Goal: Communication & Community: Answer question/provide support

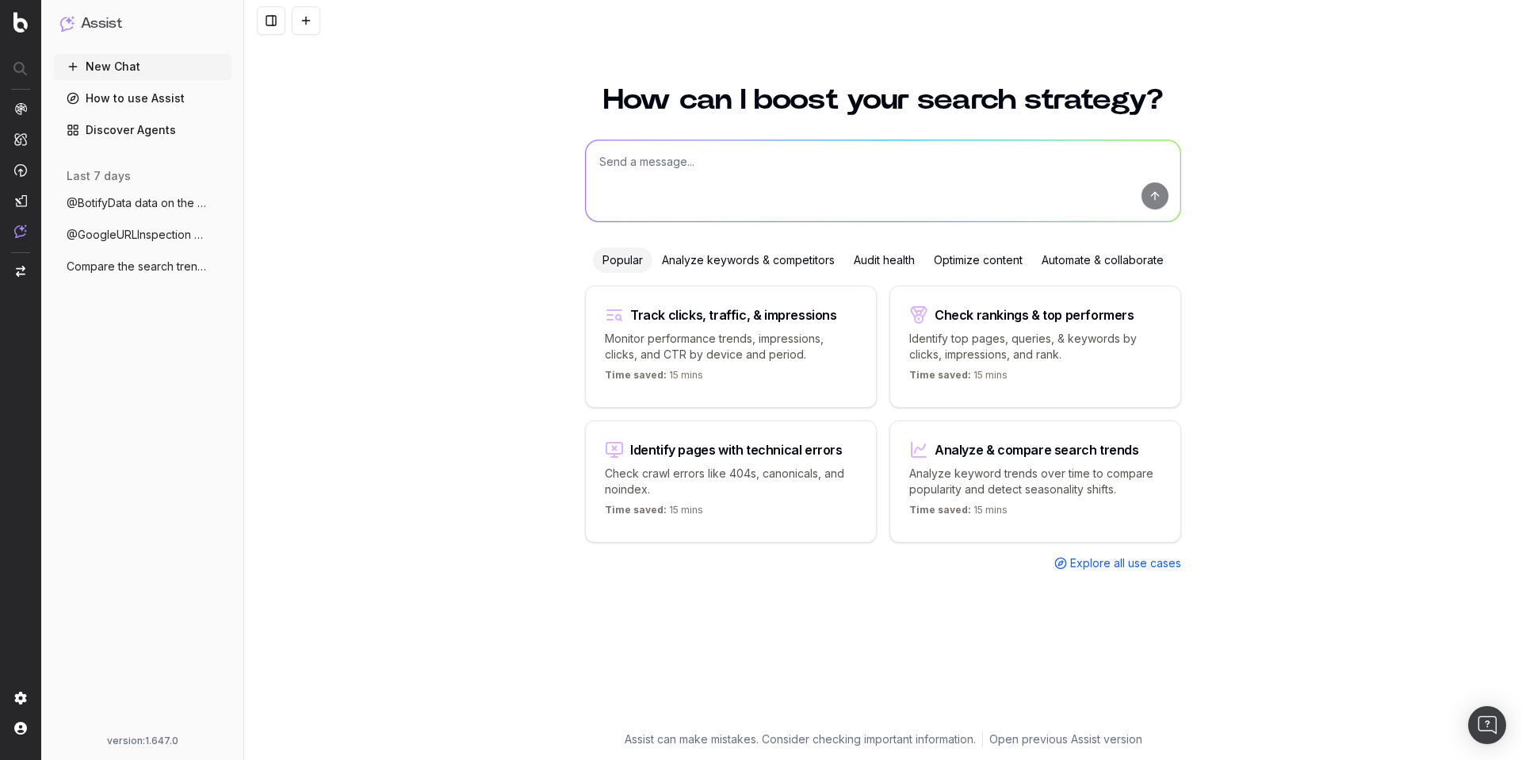
click at [691, 179] on textarea at bounding box center [883, 180] width 595 height 81
click at [126, 203] on span "@BotifyData data on the clicks and impre" at bounding box center [137, 203] width 140 height 16
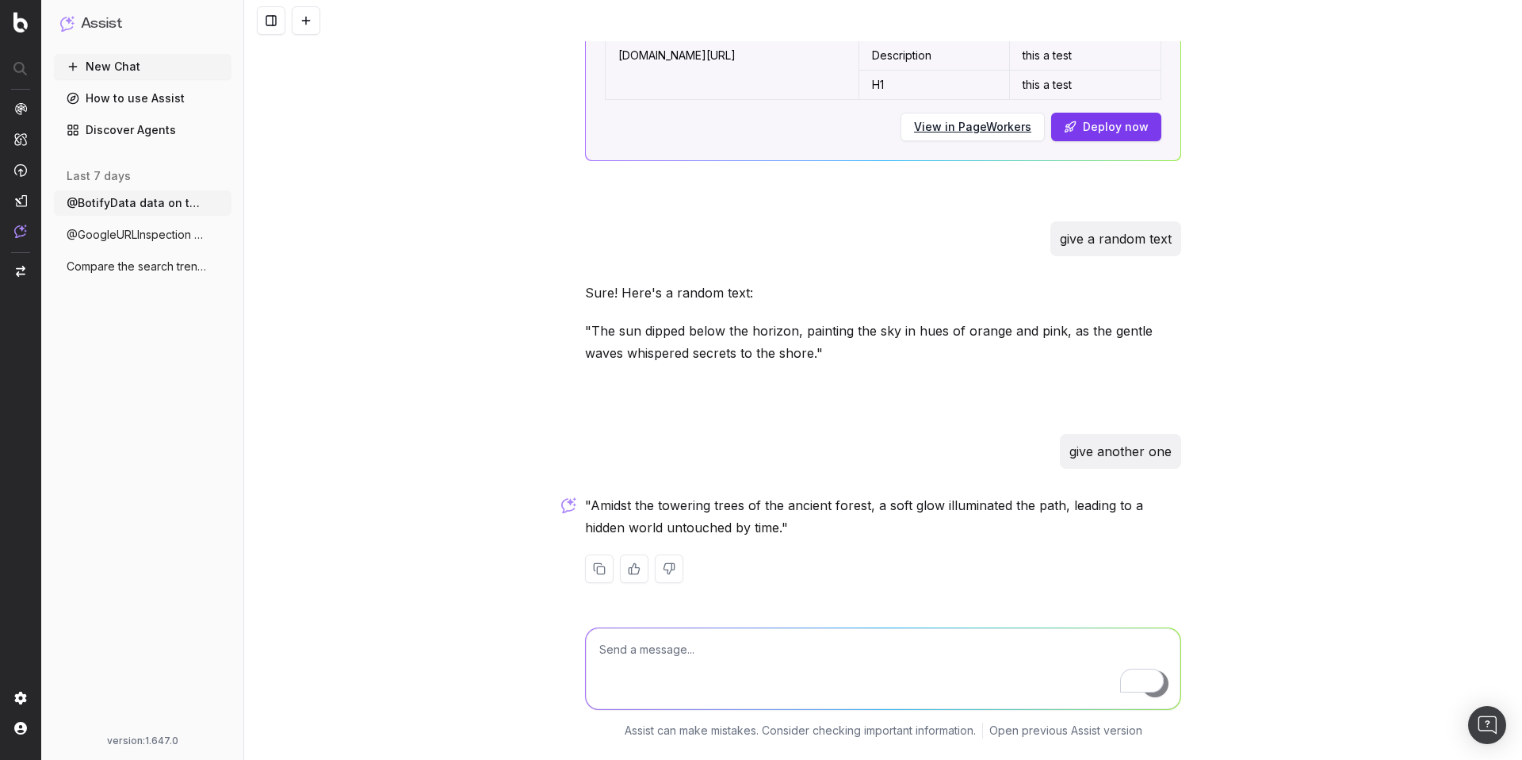
click at [97, 66] on button "New Chat" at bounding box center [143, 66] width 178 height 25
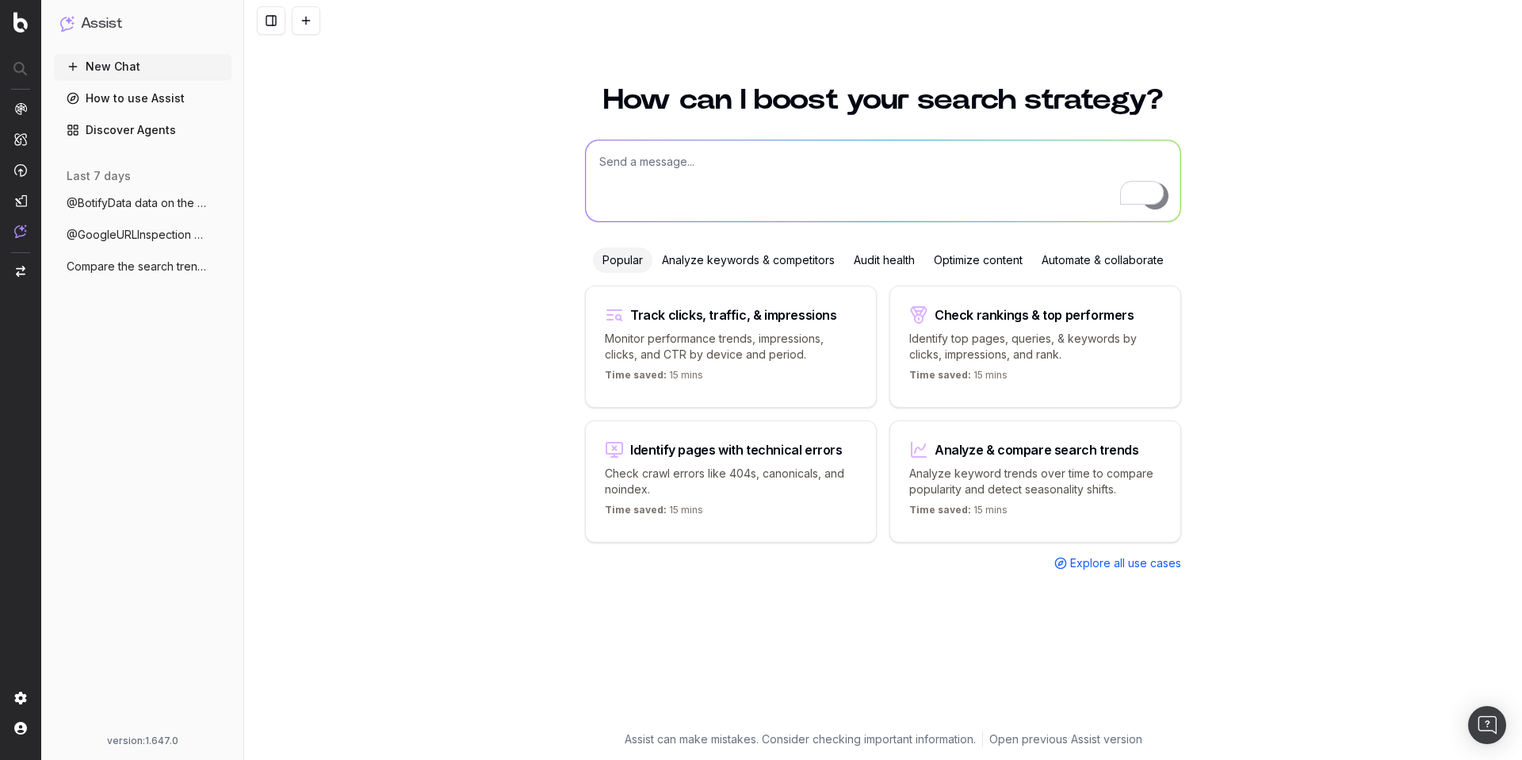
click at [688, 163] on textarea "To enrich screen reader interactions, please activate Accessibility in Grammarl…" at bounding box center [883, 180] width 595 height 81
type textarea "g"
click at [182, 205] on span "@BotifyData data on the clicks and impre" at bounding box center [137, 203] width 140 height 16
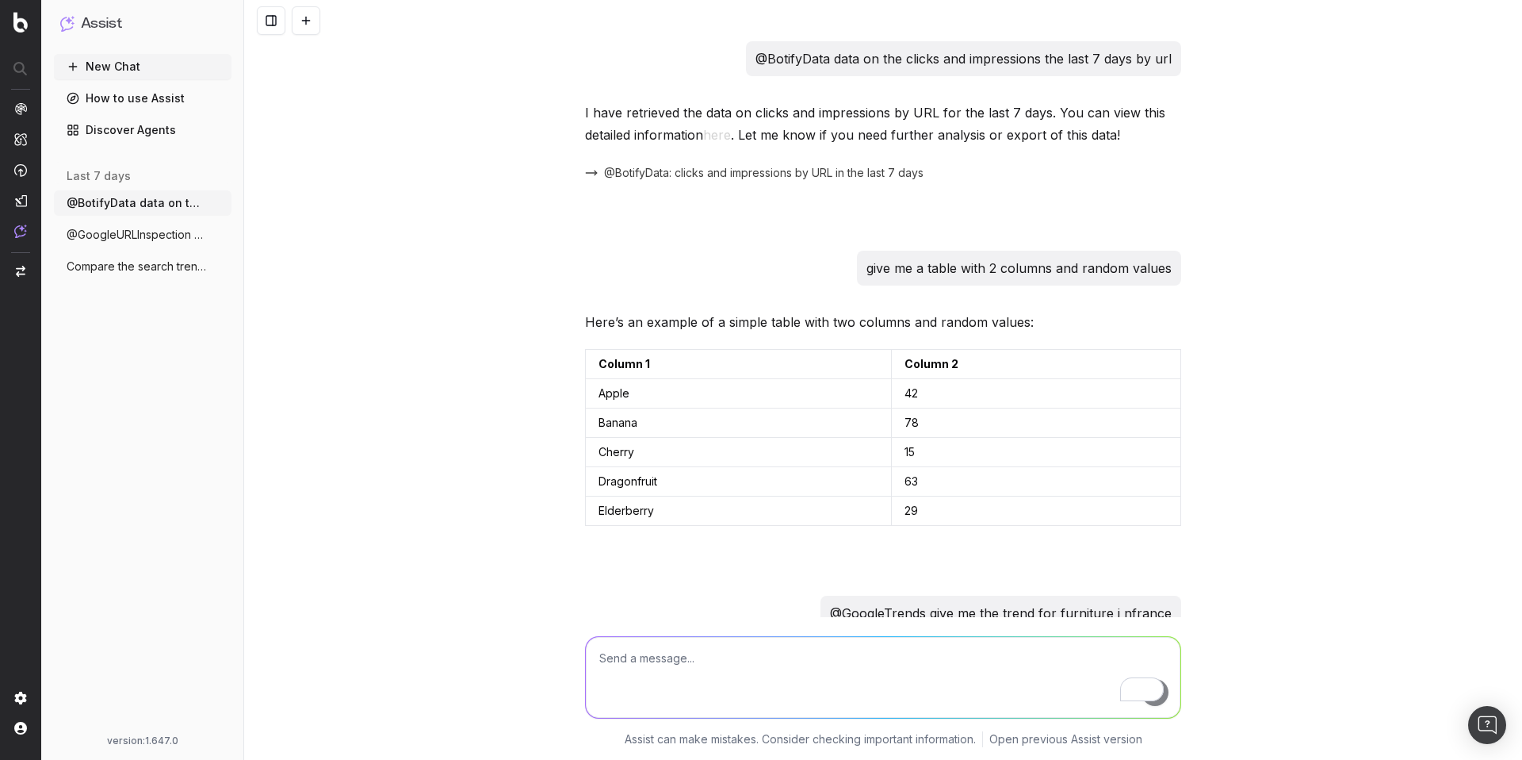
drag, startPoint x: 749, startPoint y: 56, endPoint x: 1205, endPoint y: 62, distance: 455.9
click at [1205, 62] on div "@BotifyData data on the clicks and impressions the last 7 days by url I have re…" at bounding box center [883, 380] width 1278 height 760
drag, startPoint x: 1190, startPoint y: 62, endPoint x: 748, endPoint y: 60, distance: 441.6
click at [748, 60] on div "@BotifyData data on the clicks and impressions the last 7 days by url I have re…" at bounding box center [883, 380] width 1278 height 760
copy p "@BotifyData data on the clicks and impressions the last 7 days by url"
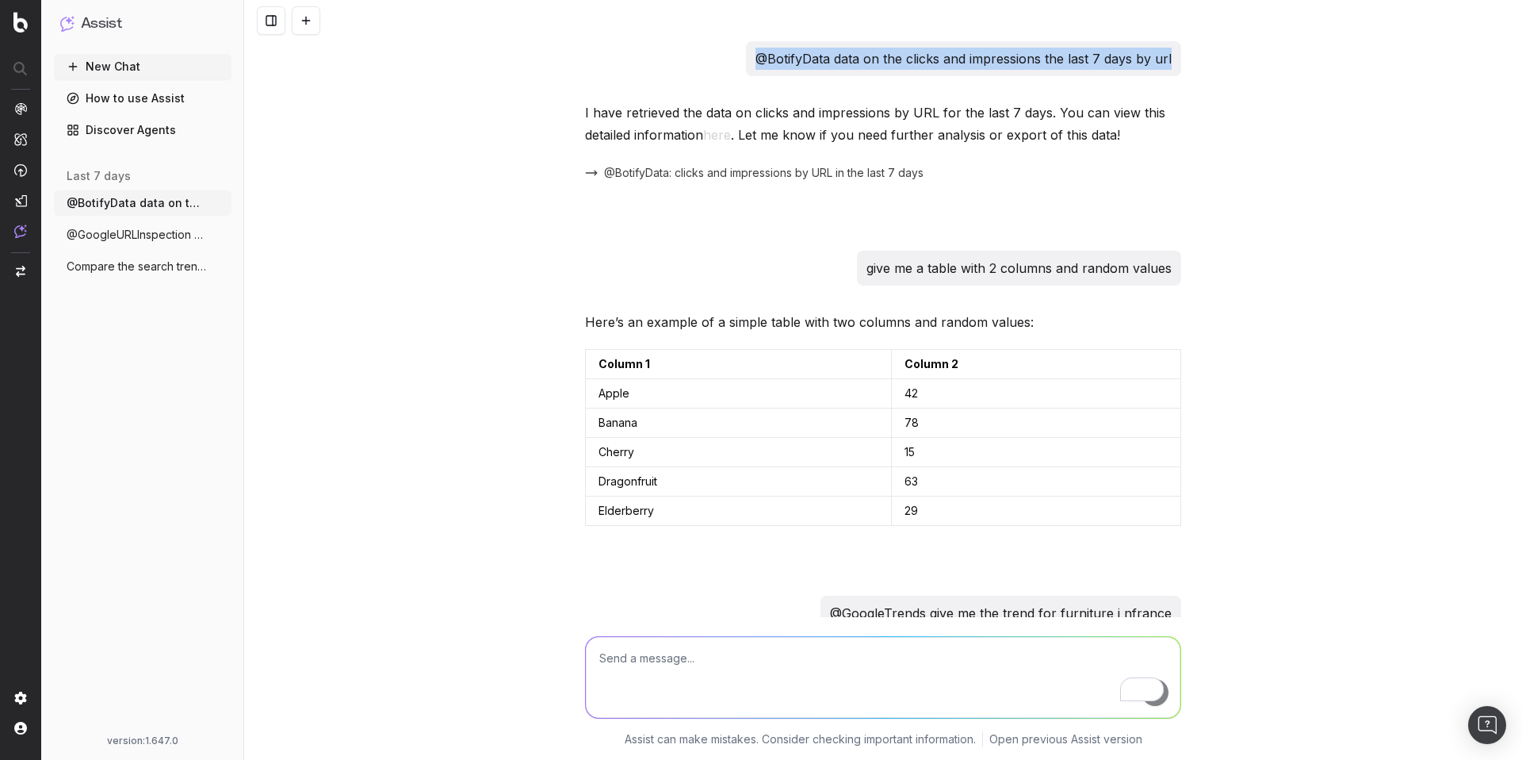
click at [151, 71] on button "New Chat" at bounding box center [143, 66] width 178 height 25
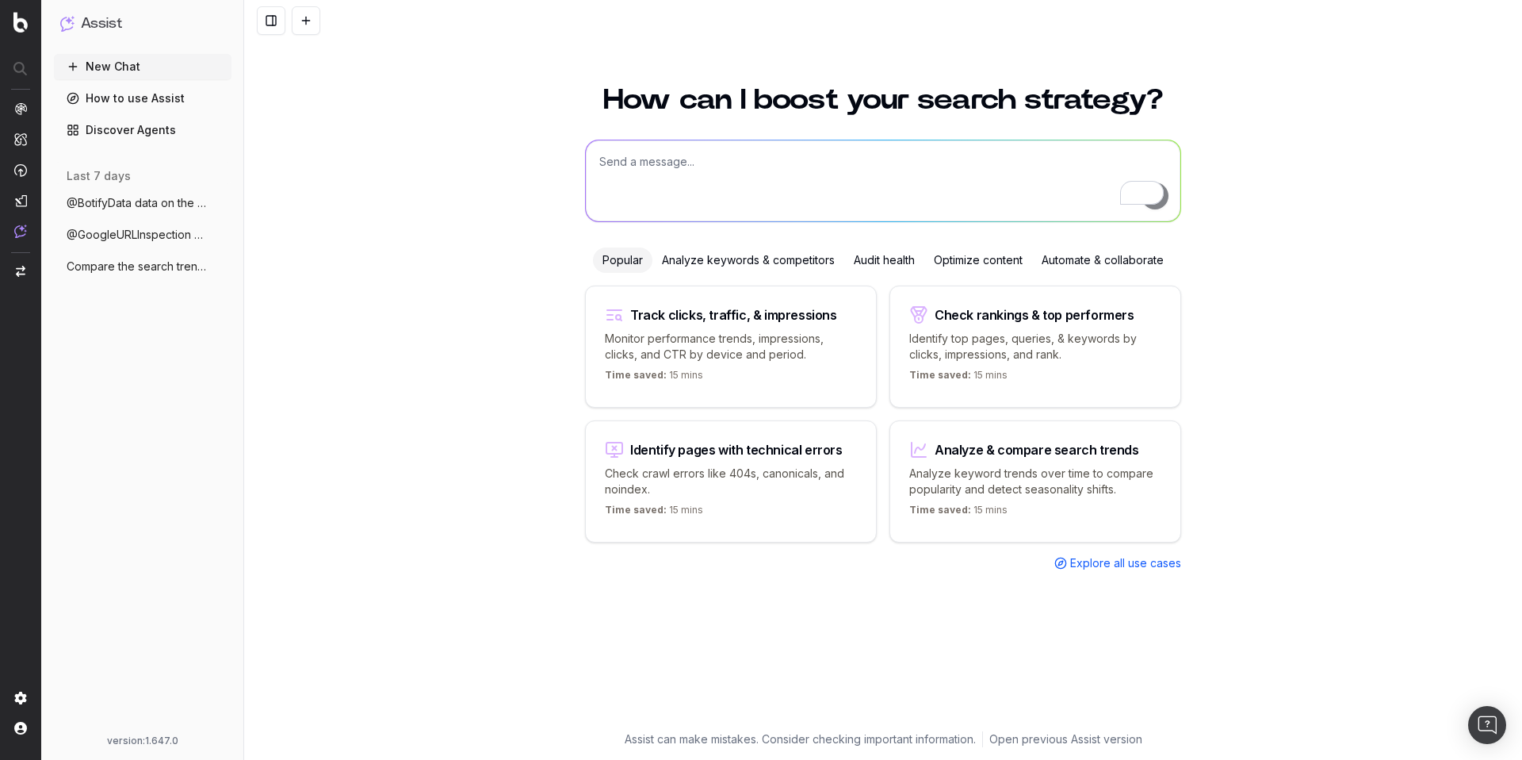
click at [654, 182] on textarea "To enrich screen reader interactions, please activate Accessibility in Grammarl…" at bounding box center [883, 180] width 595 height 81
paste textarea "@BotifyData data on the clicks and impressions the last 7 days by url"
type textarea "@BotifyData data on the clicks and impressions the last 7 days by url"
